Goal: Task Accomplishment & Management: Use online tool/utility

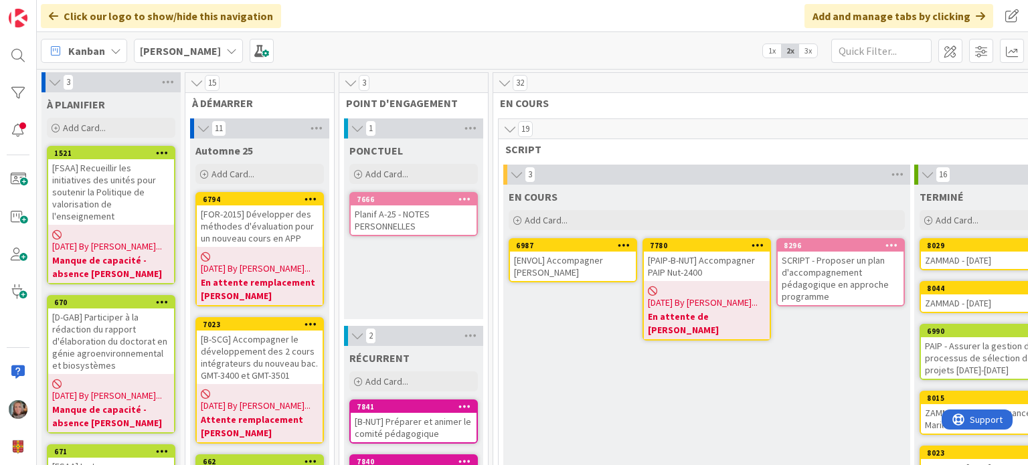
click at [707, 284] on div "[DATE] By [PERSON_NAME]... En attente de [PERSON_NAME]" at bounding box center [707, 310] width 126 height 58
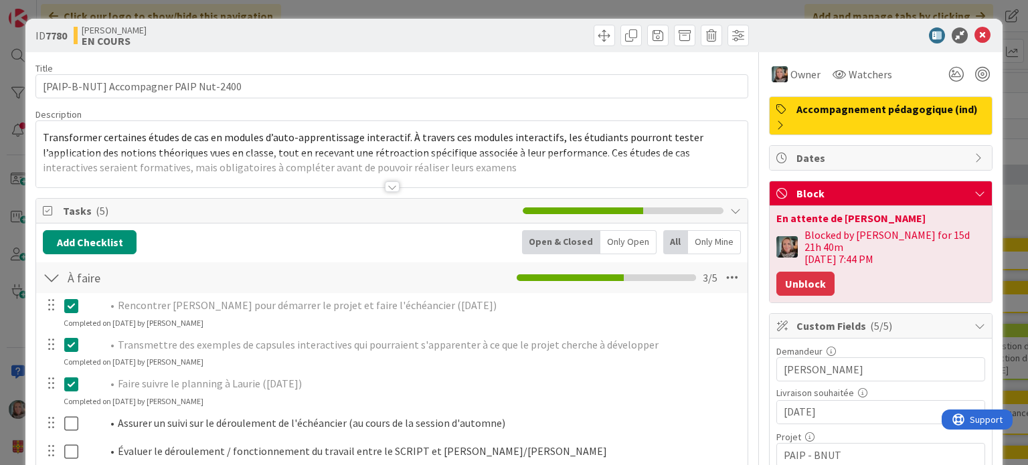
click at [790, 286] on button "Unblock" at bounding box center [805, 284] width 58 height 24
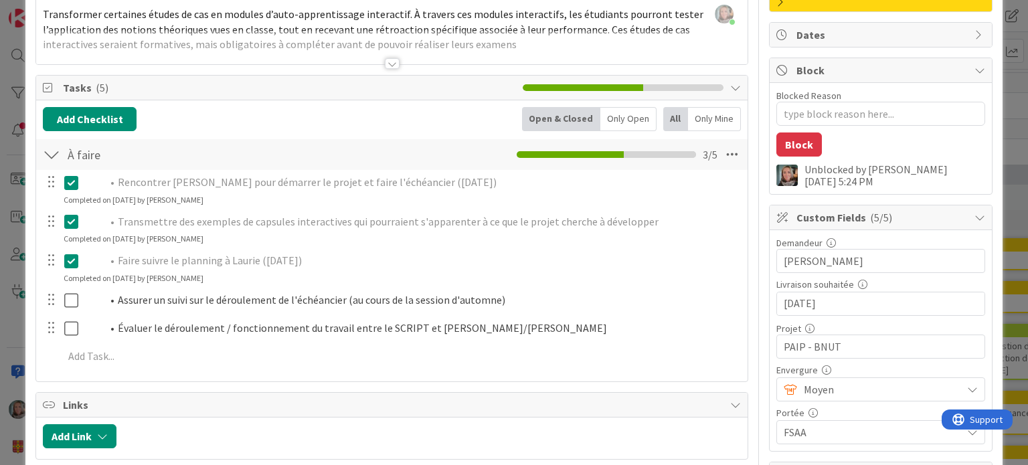
scroll to position [134, 0]
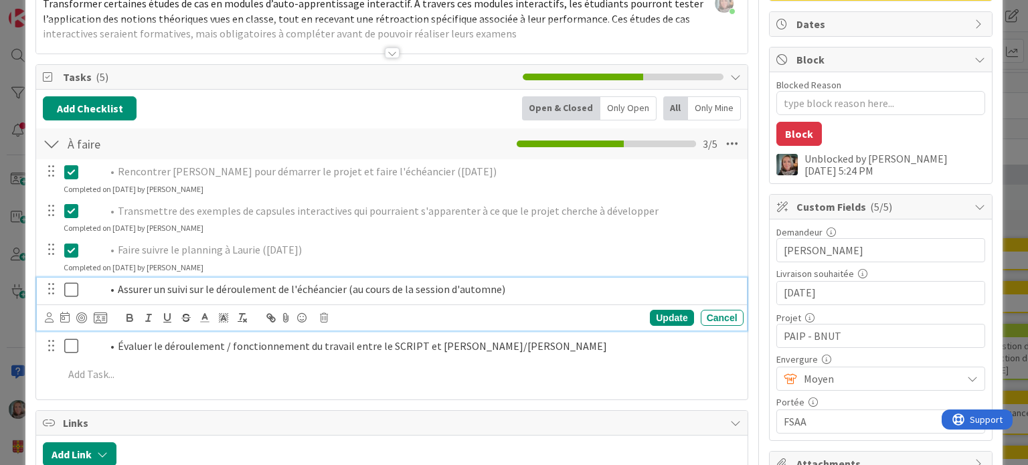
click at [335, 292] on li "Assurer un suivi sur le déroulement de l'échéancier (au cours de la session d'a…" at bounding box center [420, 289] width 637 height 15
type textarea "x"
click at [517, 285] on li "Assurer un suivi sur le déroulement de l'échéancier (au cours de la session d'a…" at bounding box center [420, 289] width 637 height 15
click at [518, 294] on li "Assurer un suivi sur le déroulement de l'échéancier (au cours de la session d'a…" at bounding box center [420, 289] width 637 height 15
click at [679, 311] on div "Update" at bounding box center [672, 318] width 44 height 16
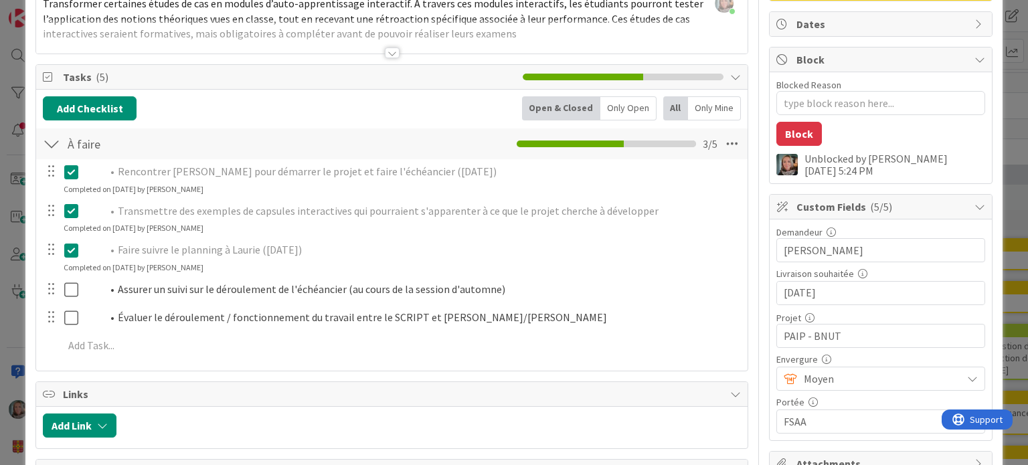
type textarea "x"
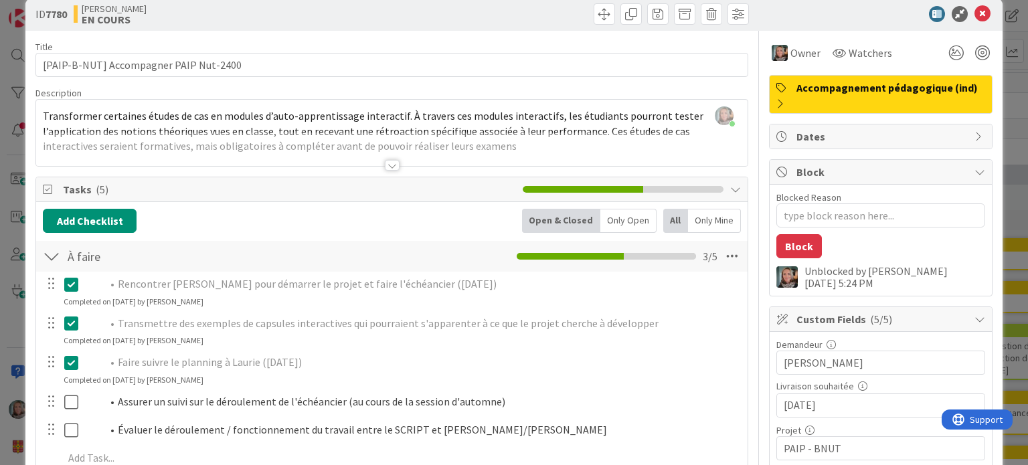
scroll to position [0, 0]
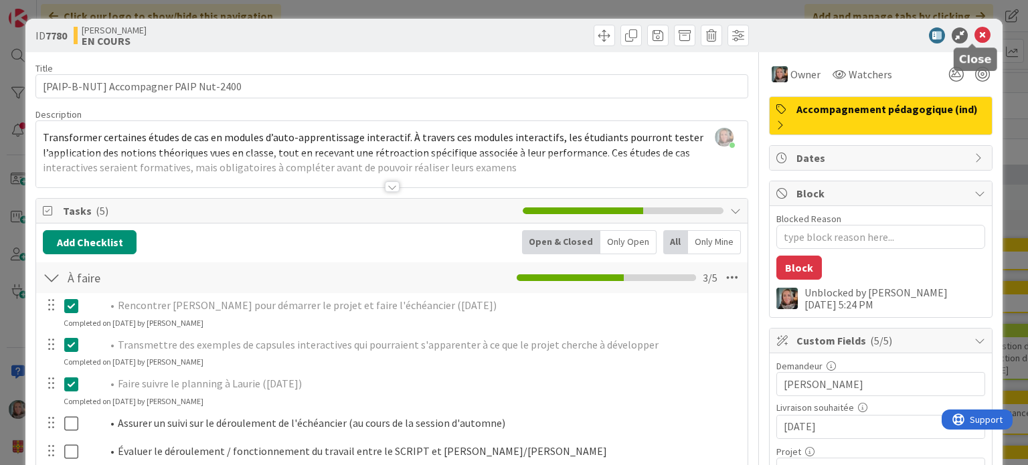
click at [975, 35] on icon at bounding box center [983, 35] width 16 height 16
